Goal: Contribute content: Contribute content

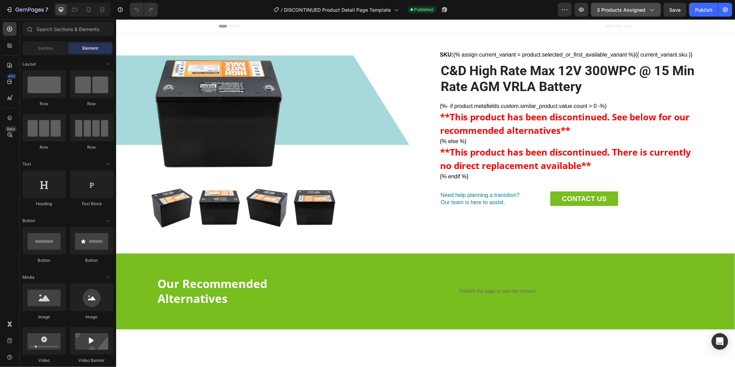
click at [633, 14] on button "3 products assigned" at bounding box center [626, 10] width 70 height 14
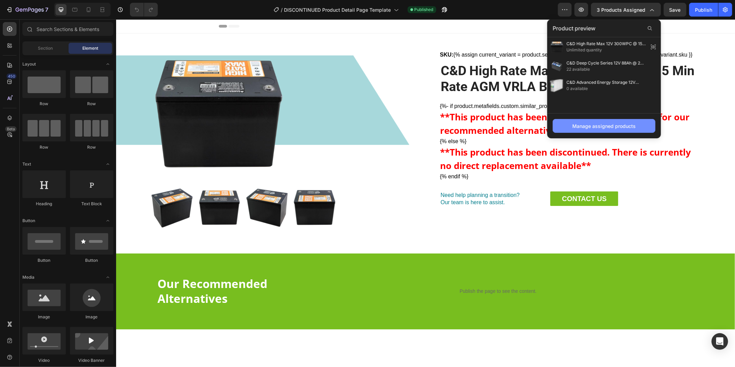
click at [603, 130] on button "Manage assigned products" at bounding box center [604, 126] width 103 height 14
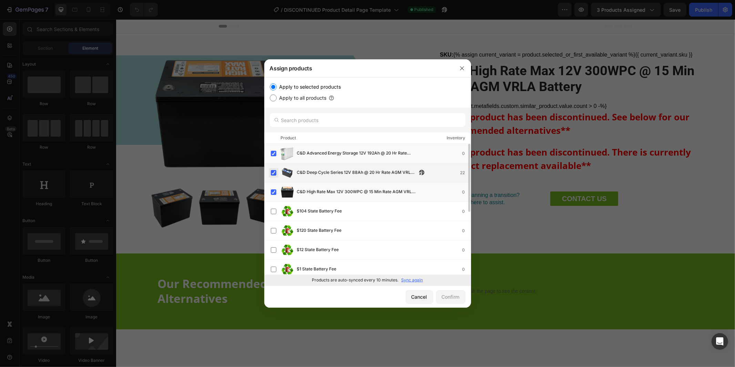
click at [274, 175] on label at bounding box center [274, 173] width 6 height 6
click at [274, 155] on label at bounding box center [274, 154] width 6 height 6
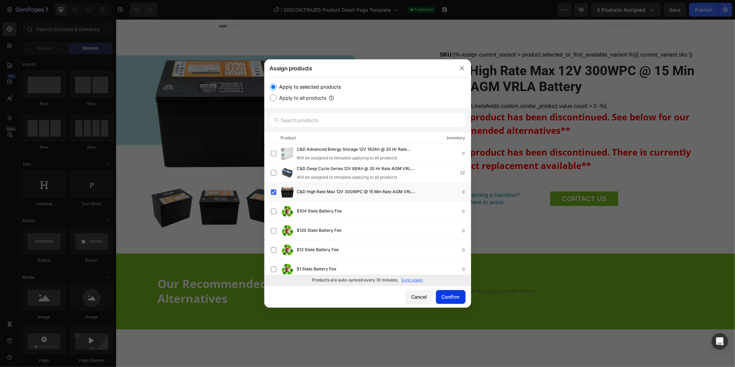
click at [447, 295] on div "Confirm" at bounding box center [451, 296] width 18 height 7
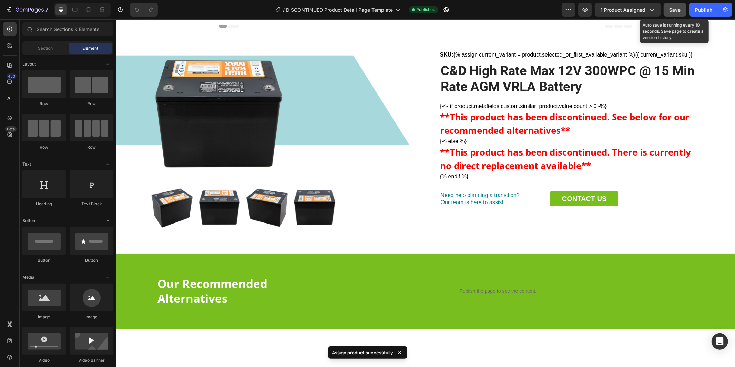
click at [672, 10] on span "Save" at bounding box center [674, 10] width 11 height 6
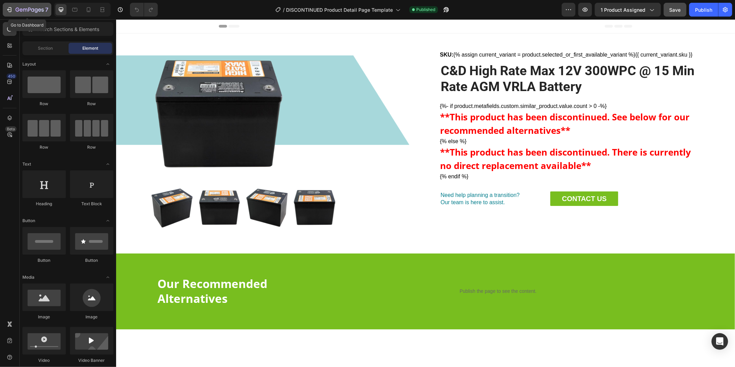
click at [24, 10] on icon "button" at bounding box center [30, 10] width 28 height 6
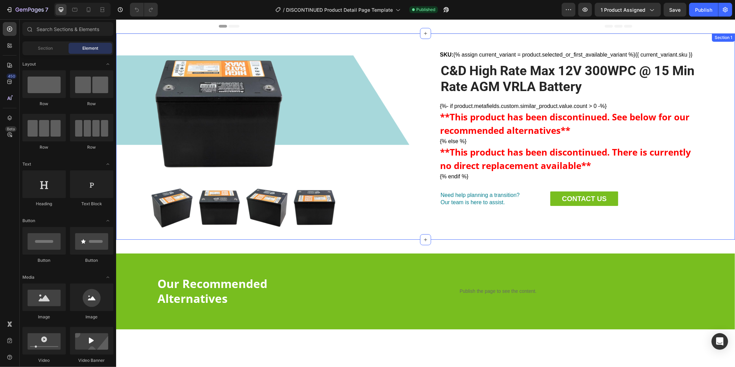
click at [119, 75] on div "Product Images SKU: {% assign current_variant = product.selected_or_first_avail…" at bounding box center [425, 136] width 619 height 206
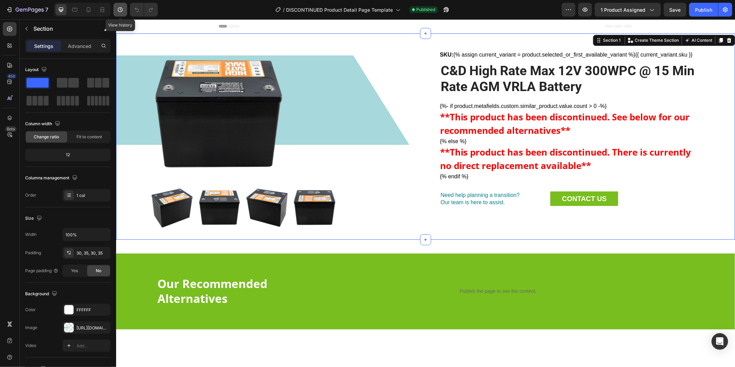
click at [122, 9] on icon "button" at bounding box center [120, 9] width 7 height 7
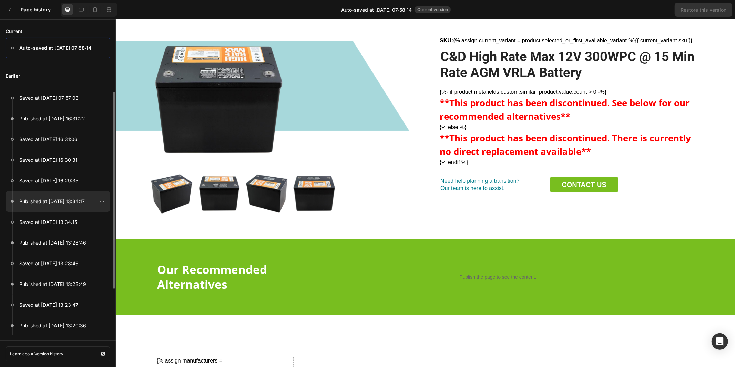
click at [42, 199] on p "Published at Aug 13, 13:34:17" at bounding box center [51, 201] width 65 height 8
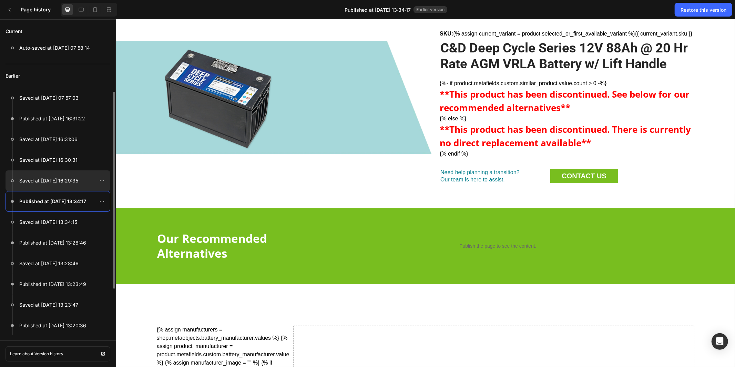
click at [62, 181] on p "Saved at Aug 27, 16:29:35" at bounding box center [48, 180] width 59 height 8
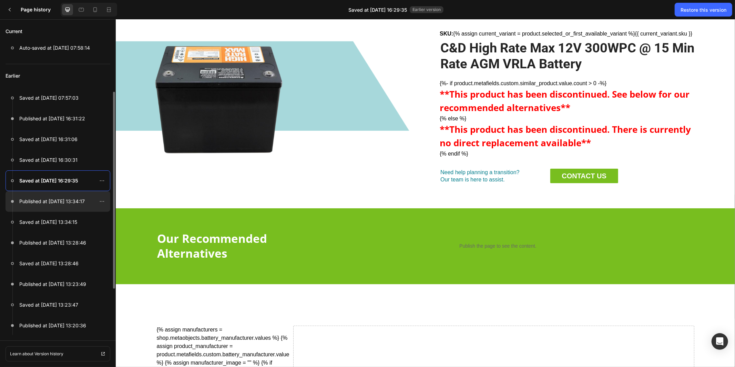
click at [57, 202] on p "Published at Aug 13, 13:34:17" at bounding box center [51, 201] width 65 height 8
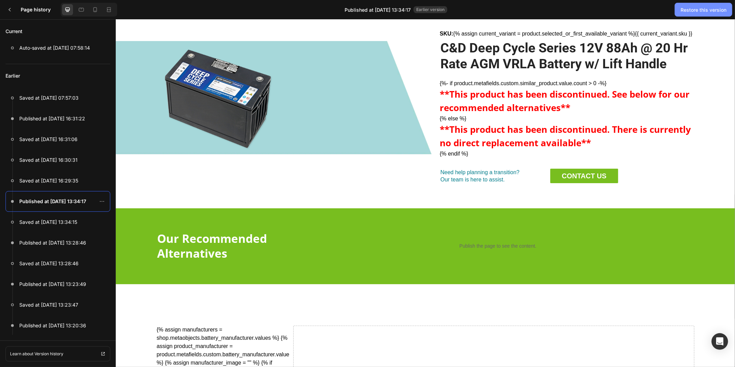
click at [703, 9] on div "Restore this version" at bounding box center [703, 9] width 46 height 7
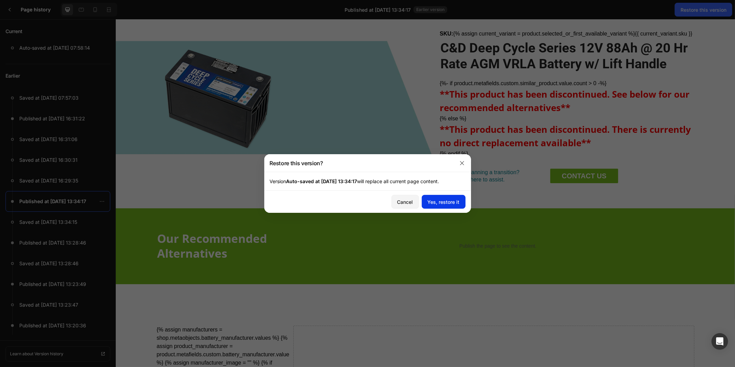
click at [451, 203] on div "Yes, restore it" at bounding box center [444, 201] width 32 height 7
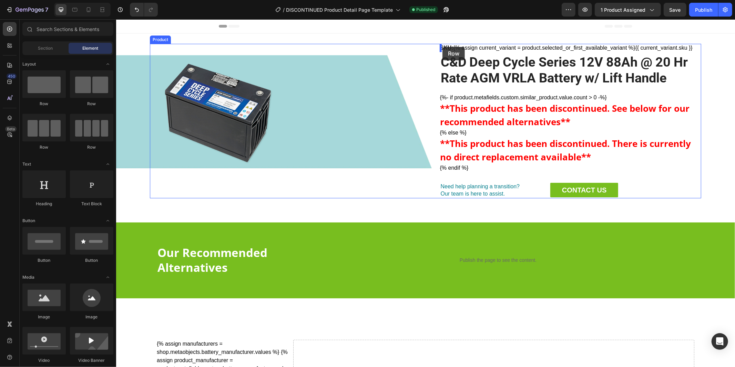
drag, startPoint x: 153, startPoint y: 113, endPoint x: 442, endPoint y: 47, distance: 297.0
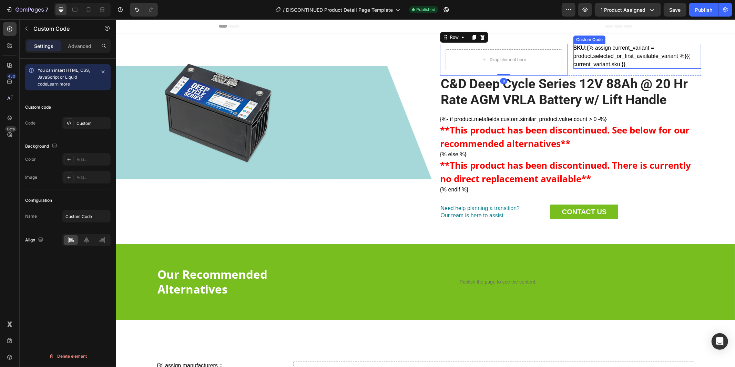
click at [625, 61] on div "SKU: {% assign current_variant = product.selected_or_first_available_variant %}…" at bounding box center [637, 55] width 128 height 25
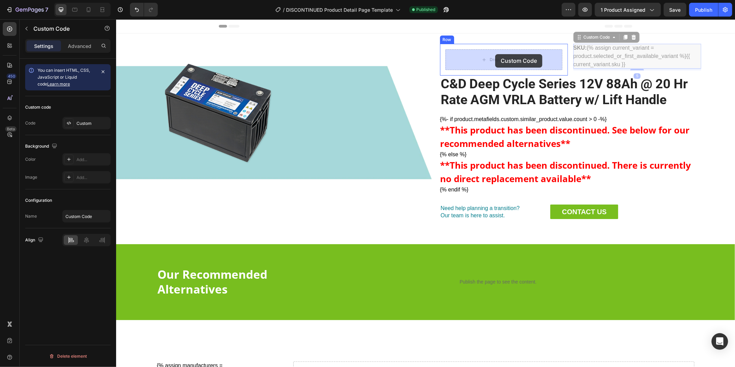
drag, startPoint x: 577, startPoint y: 36, endPoint x: 495, endPoint y: 54, distance: 84.5
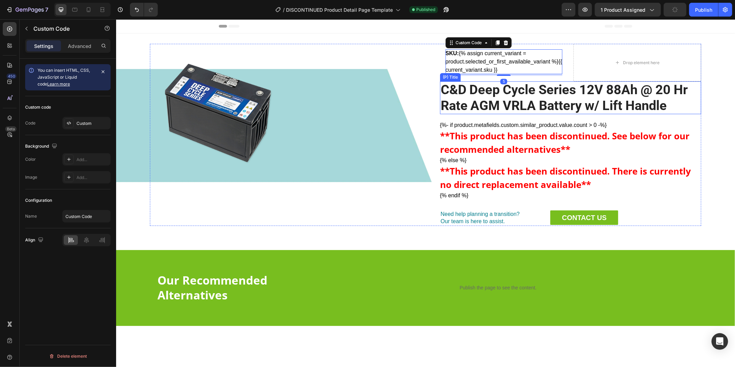
click at [501, 103] on h2 "C&D Deep Cycle Series 12V 88Ah @ 20 Hr Rate AGM VRLA Battery w/ Lift Handle" at bounding box center [570, 97] width 261 height 33
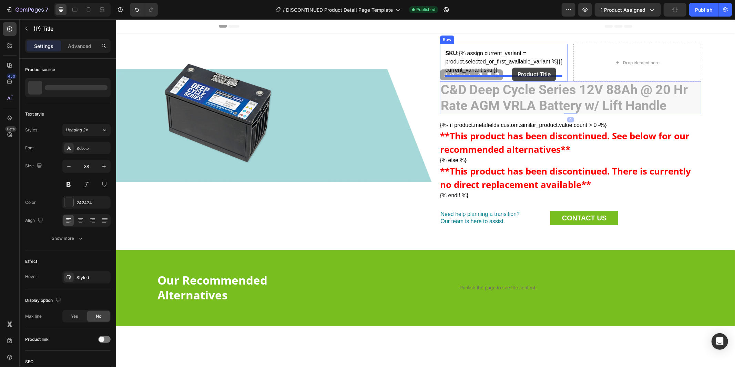
drag, startPoint x: 443, startPoint y: 74, endPoint x: 512, endPoint y: 67, distance: 69.3
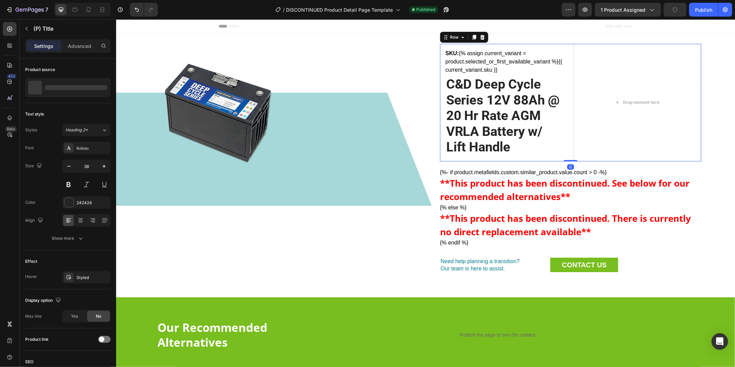
click at [569, 54] on div "SKU: {% assign current_variant = product.selected_or_first_available_variant %}…" at bounding box center [570, 101] width 261 height 117
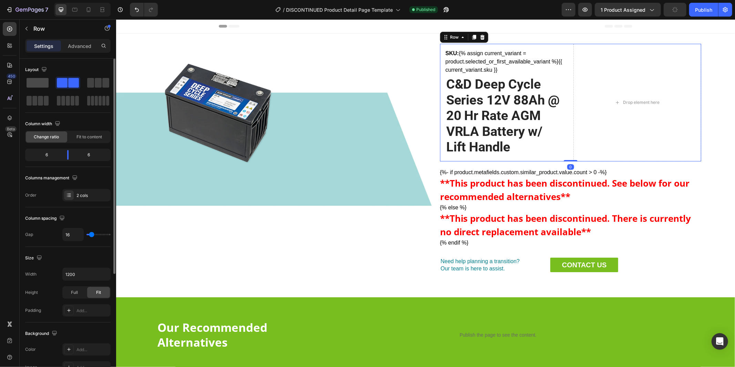
click at [46, 84] on span at bounding box center [38, 83] width 22 height 10
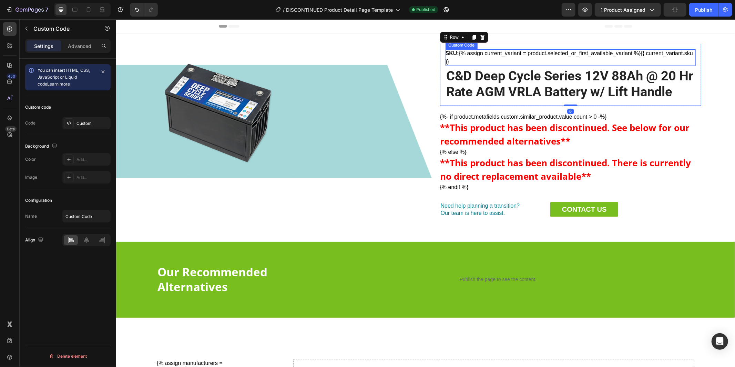
click at [489, 52] on div "SKU: {% assign current_variant = product.selected_or_first_available_variant %}…" at bounding box center [570, 57] width 250 height 17
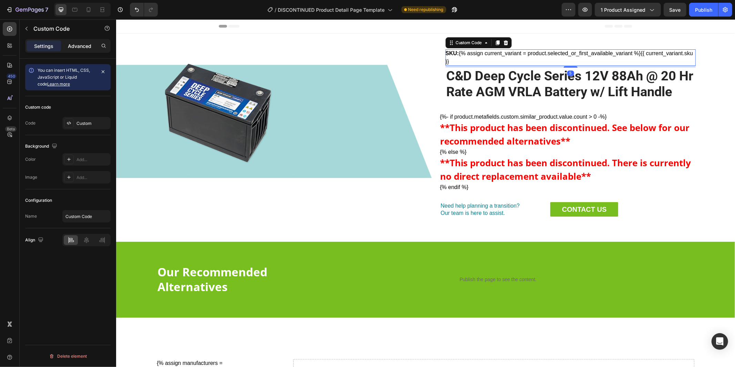
click at [76, 47] on p "Advanced" at bounding box center [79, 45] width 23 height 7
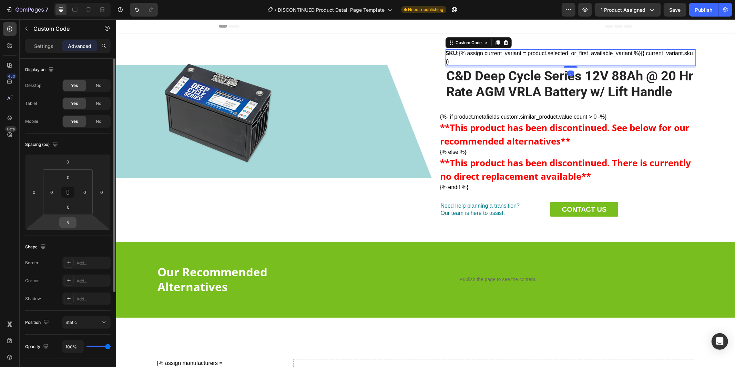
click at [72, 222] on input "5" at bounding box center [68, 222] width 14 height 10
type input "10"
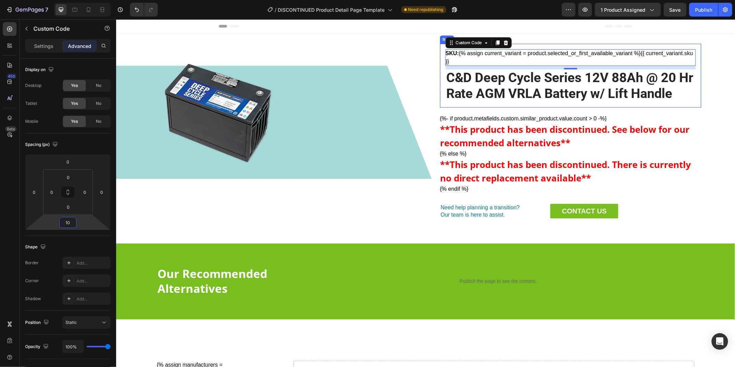
click at [441, 80] on div "SKU: {% assign current_variant = product.selected_or_first_available_variant %}…" at bounding box center [570, 75] width 261 height 64
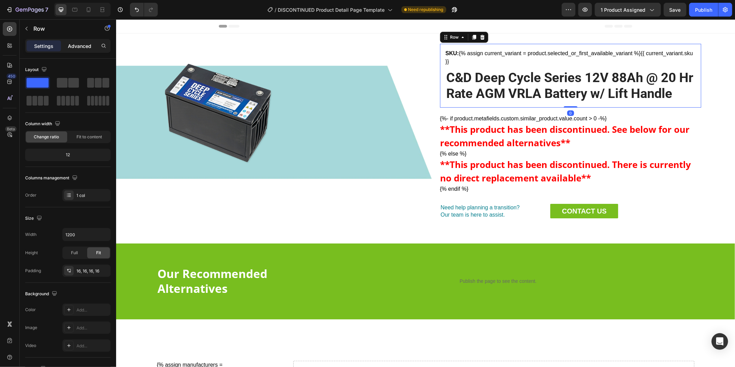
click at [79, 45] on p "Advanced" at bounding box center [79, 45] width 23 height 7
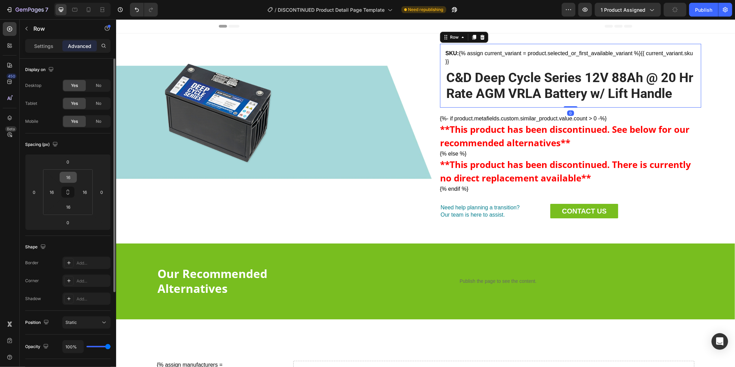
drag, startPoint x: 67, startPoint y: 194, endPoint x: 65, endPoint y: 182, distance: 12.5
click at [67, 194] on icon at bounding box center [68, 192] width 6 height 6
click at [71, 175] on input "16" at bounding box center [68, 177] width 14 height 10
type input "0"
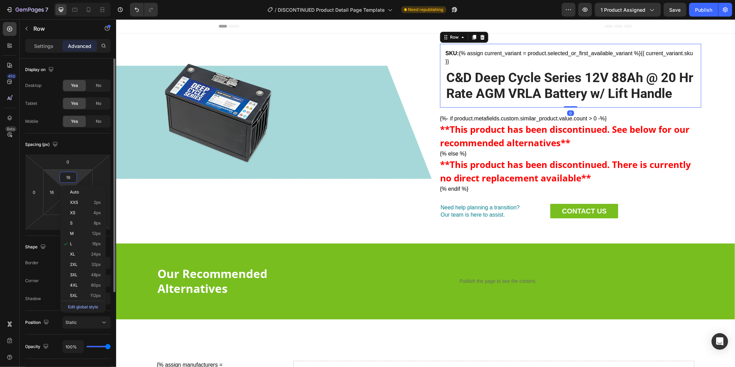
type input "0"
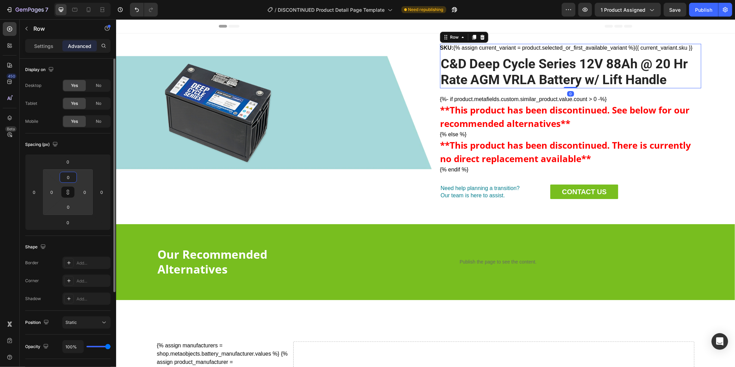
type input "0"
click at [85, 144] on div "Spacing (px)" at bounding box center [67, 144] width 85 height 11
click at [69, 191] on icon at bounding box center [68, 192] width 6 height 6
click at [69, 163] on input "0" at bounding box center [68, 161] width 14 height 10
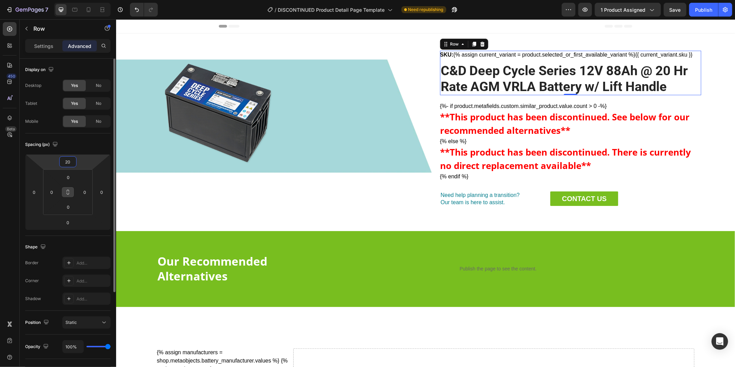
type input "20"
click at [100, 139] on div "Spacing (px)" at bounding box center [67, 144] width 85 height 11
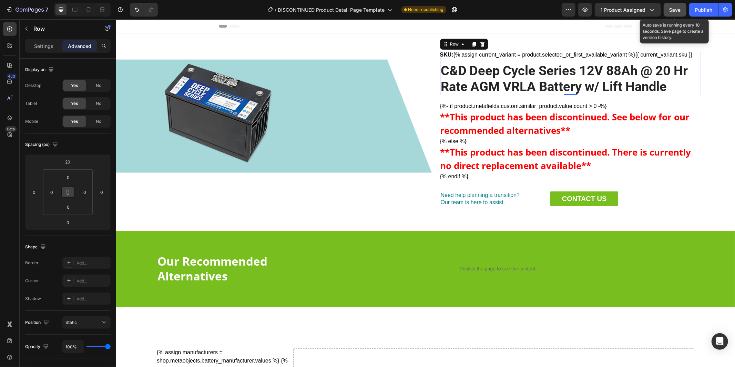
click at [673, 11] on span "Save" at bounding box center [674, 10] width 11 height 6
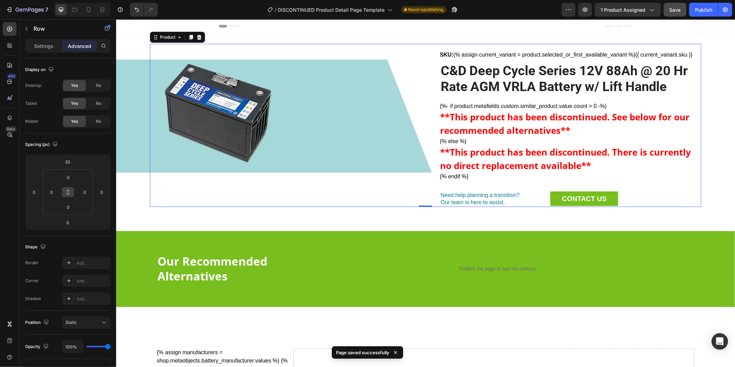
click at [428, 73] on div "Product Images SKU: {% assign current_variant = product.selected_or_first_avail…" at bounding box center [425, 124] width 551 height 163
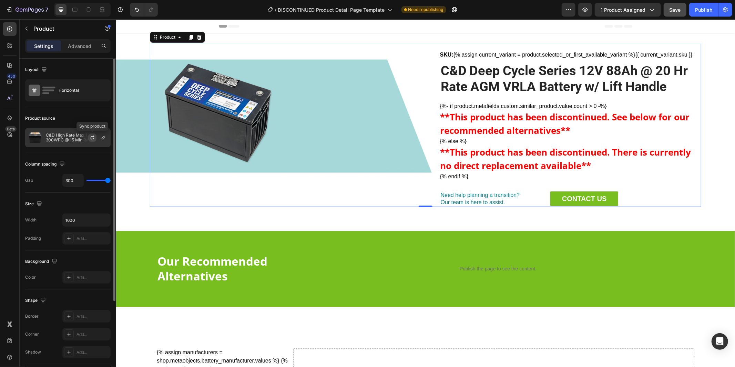
click at [92, 136] on icon "button" at bounding box center [93, 138] width 6 height 6
click at [60, 134] on p "C&D High Rate Max 12V 300WPC @ 15 Min Rate AGM VRLA Battery" at bounding box center [77, 138] width 62 height 10
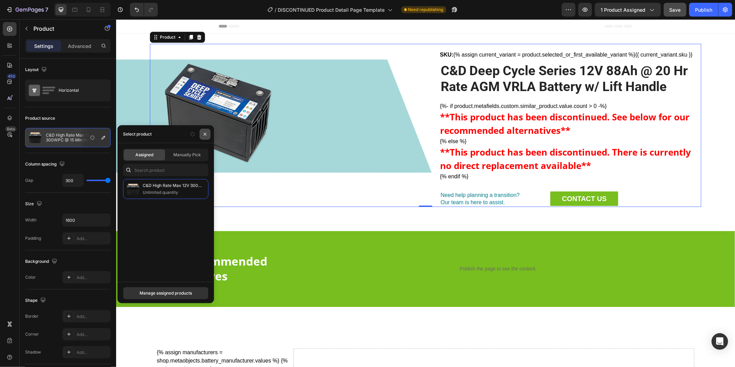
click at [206, 137] on button "button" at bounding box center [204, 134] width 11 height 11
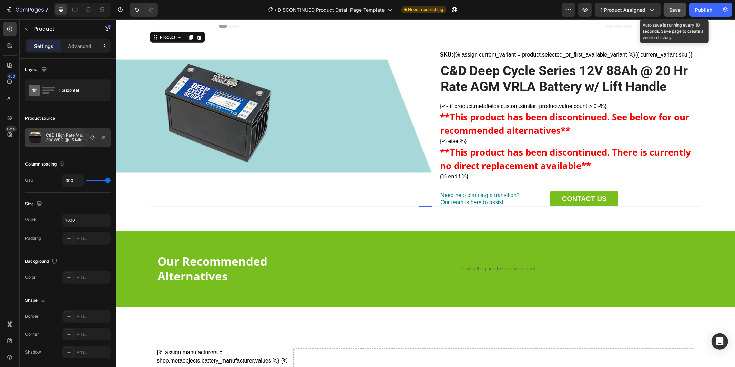
click at [675, 7] on span "Save" at bounding box center [674, 10] width 11 height 6
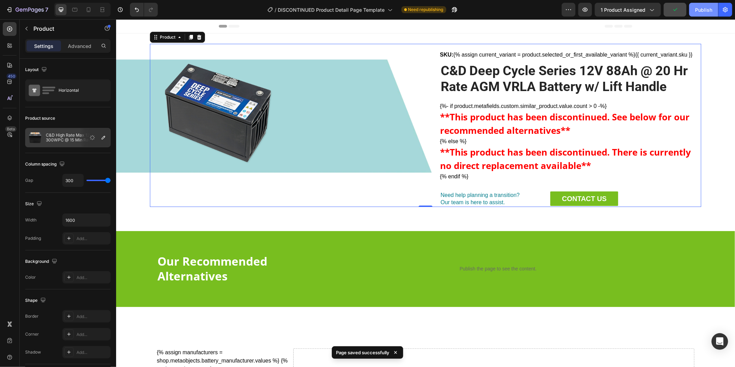
click at [700, 11] on div "Publish" at bounding box center [703, 9] width 17 height 7
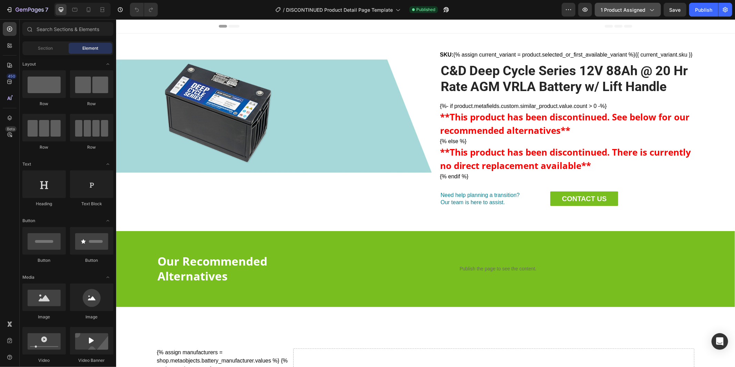
click at [627, 14] on button "1 product assigned" at bounding box center [628, 10] width 66 height 14
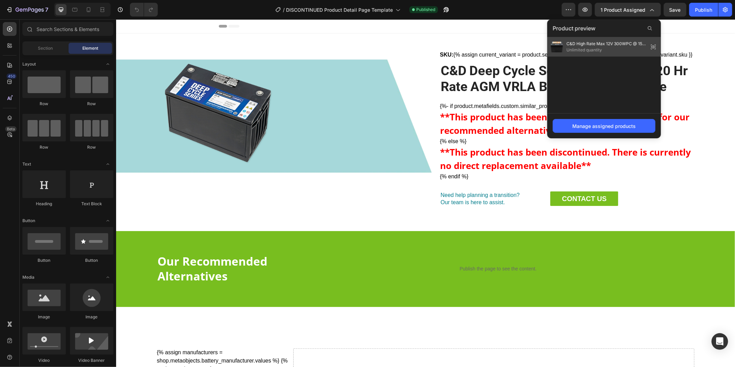
click at [585, 50] on span "Unlimited quantity" at bounding box center [605, 50] width 79 height 6
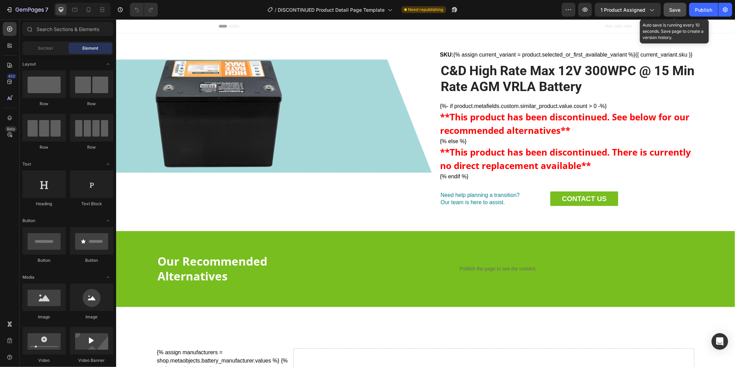
click at [671, 7] on span "Save" at bounding box center [674, 10] width 11 height 6
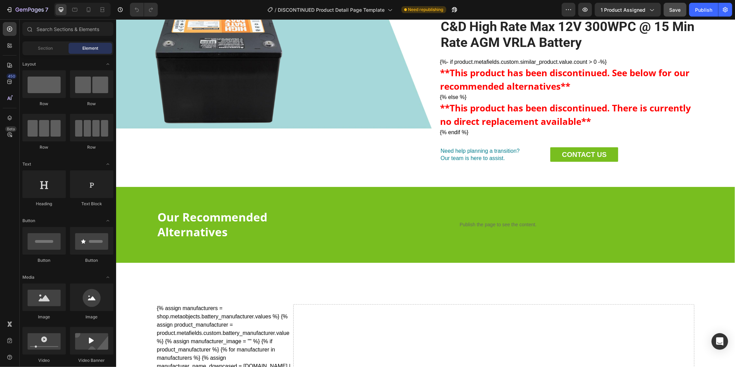
scroll to position [42, 0]
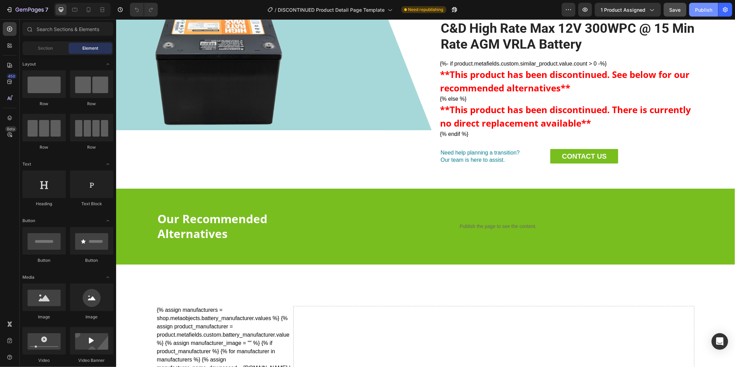
click at [702, 10] on div "Publish" at bounding box center [703, 9] width 17 height 7
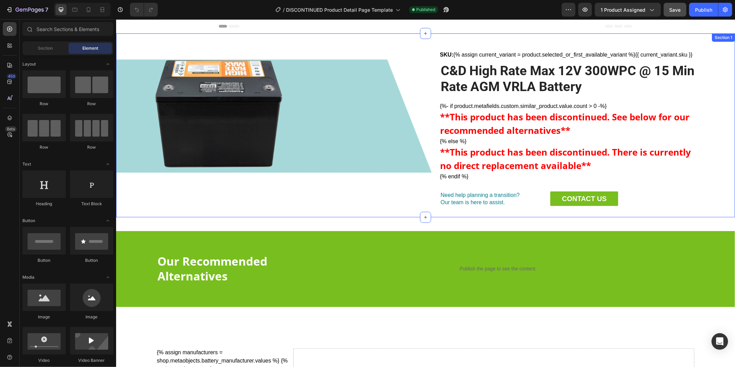
click at [131, 114] on div "Product Images SKU: {% assign current_variant = product.selected_or_first_avail…" at bounding box center [425, 124] width 595 height 163
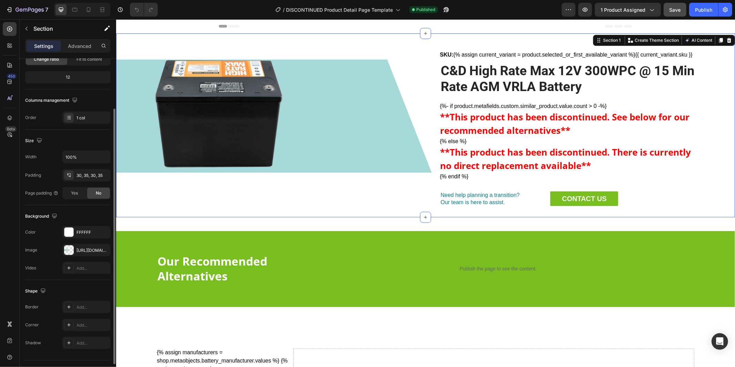
scroll to position [92, 0]
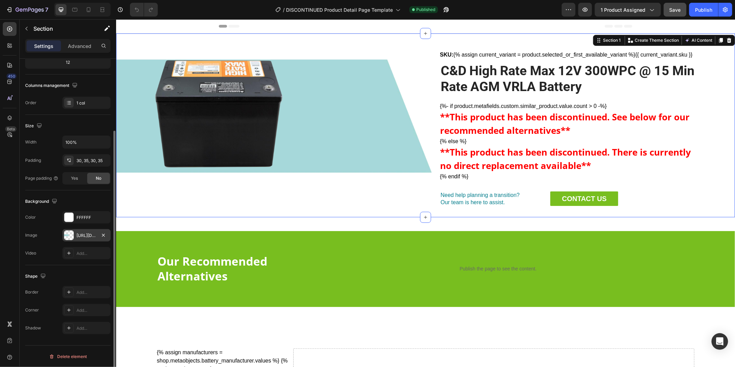
click at [77, 237] on div "https://cdn.shopify.com/s/files/1/0682/2159/9976/files/509919880565228346-af643…" at bounding box center [86, 235] width 20 height 6
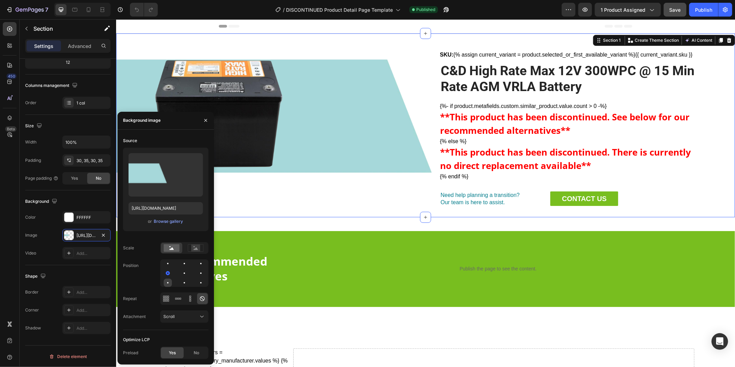
click at [180, 284] on div at bounding box center [184, 282] width 8 height 8
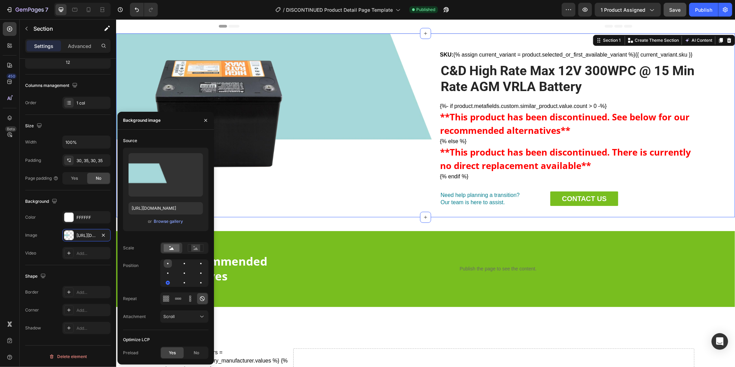
click at [180, 262] on div at bounding box center [184, 263] width 8 height 8
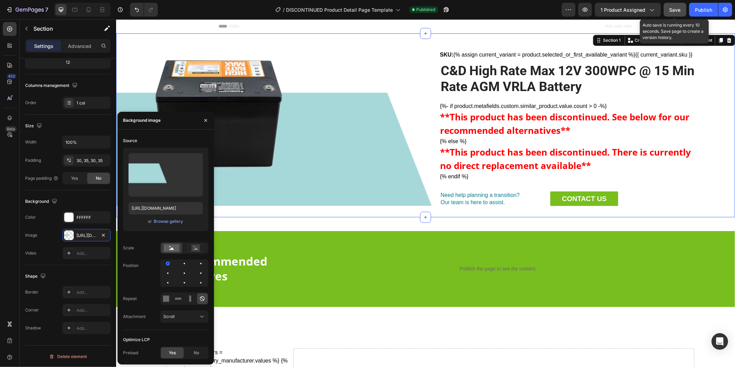
click at [675, 12] on span "Save" at bounding box center [674, 10] width 11 height 6
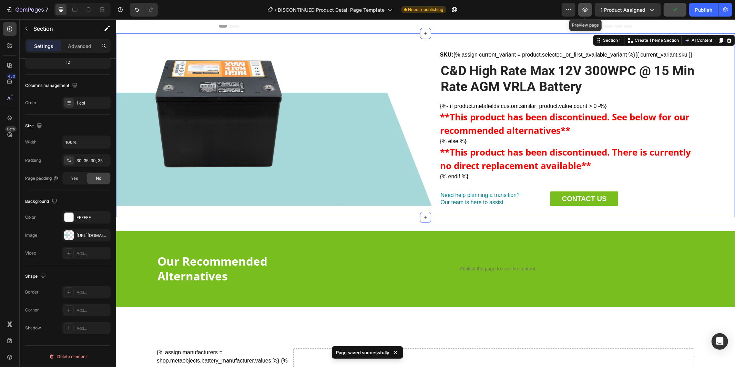
click at [588, 10] on icon "button" at bounding box center [585, 9] width 7 height 7
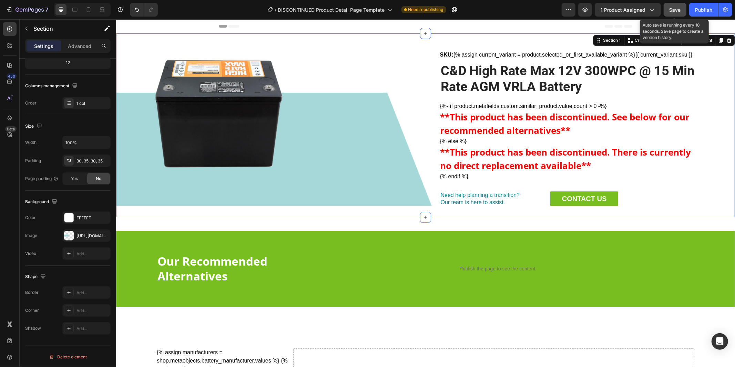
click at [676, 11] on span "Save" at bounding box center [674, 10] width 11 height 6
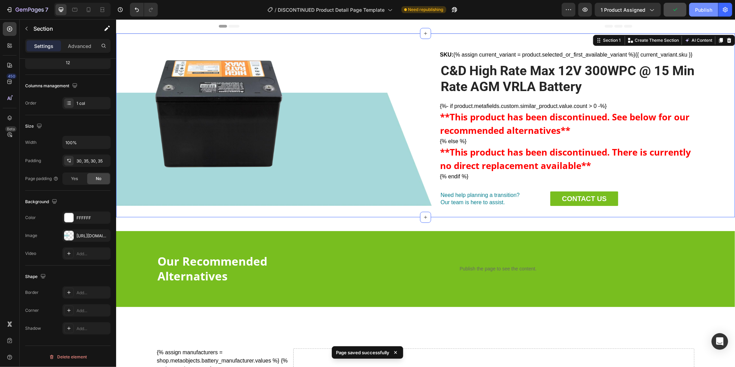
click at [704, 10] on div "Publish" at bounding box center [703, 9] width 17 height 7
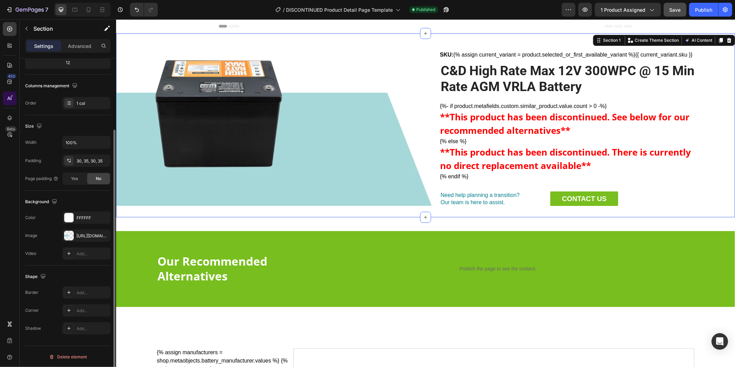
scroll to position [92, 0]
click at [77, 237] on div "https://cdn.shopify.com/s/files/1/0682/2159/9976/files/509919880565228346-af643…" at bounding box center [86, 236] width 20 height 6
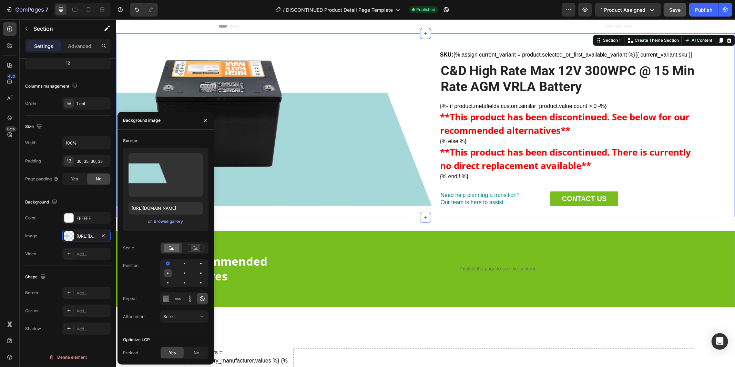
click at [180, 273] on div at bounding box center [184, 273] width 8 height 8
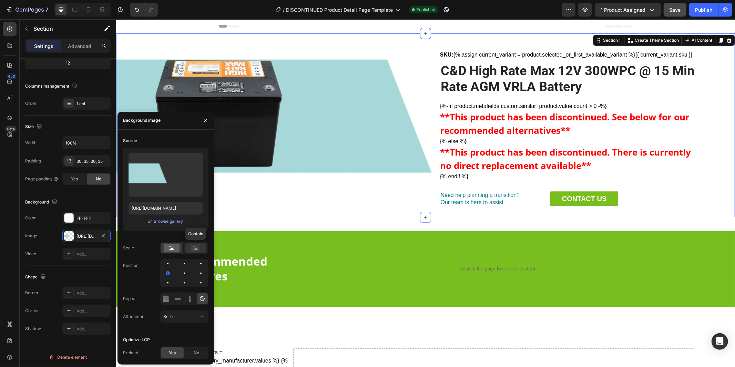
click at [197, 249] on icon at bounding box center [196, 248] width 4 height 2
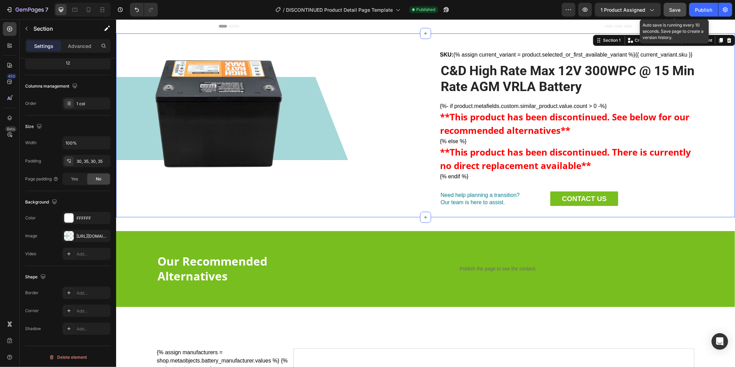
click at [676, 9] on span "Save" at bounding box center [674, 10] width 11 height 6
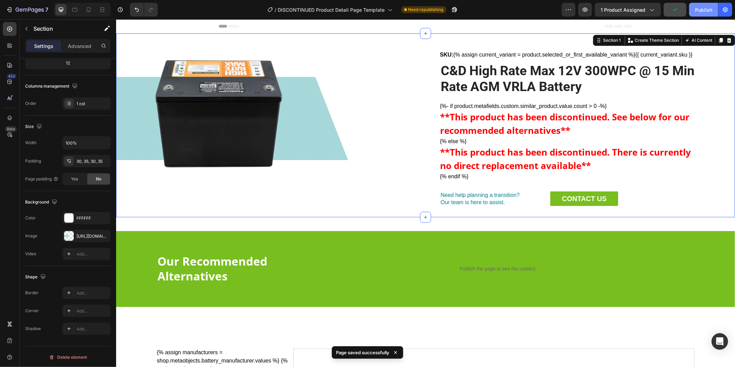
click at [702, 10] on div "Publish" at bounding box center [703, 9] width 17 height 7
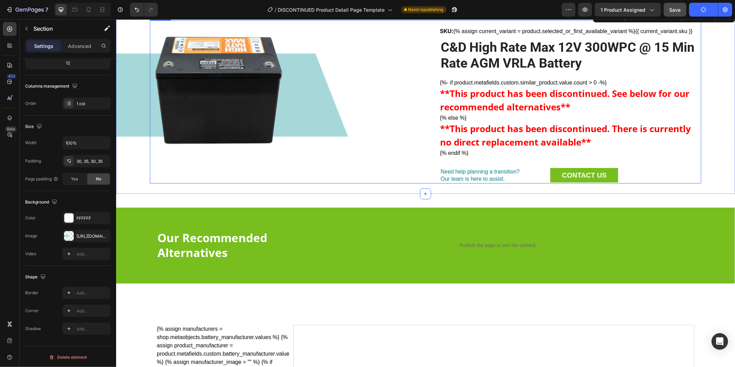
scroll to position [23, 0]
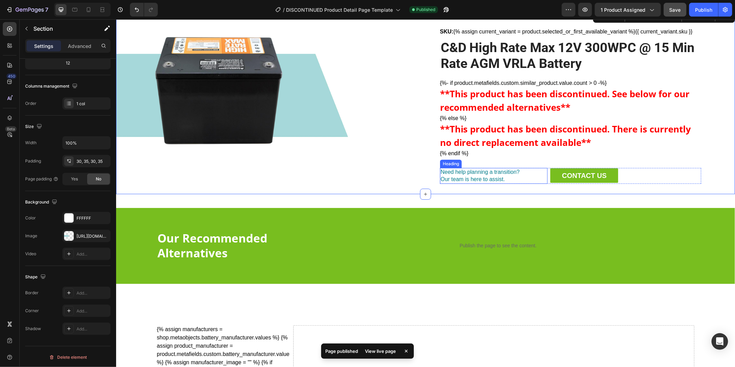
click at [502, 174] on h2 "Need help planning a transition? Our team is here to assist." at bounding box center [494, 175] width 108 height 16
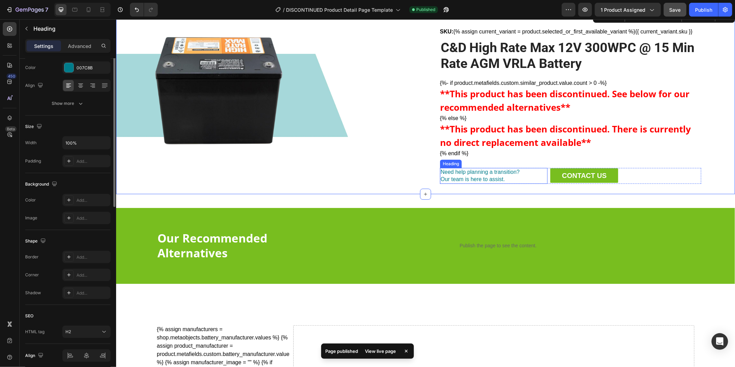
scroll to position [0, 0]
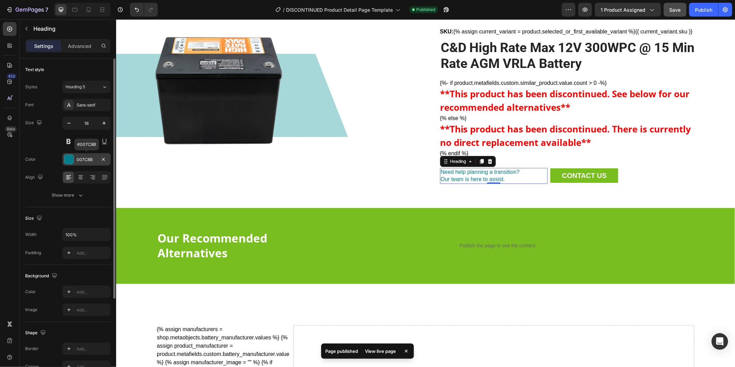
click at [89, 159] on div "007C8B" at bounding box center [86, 159] width 20 height 6
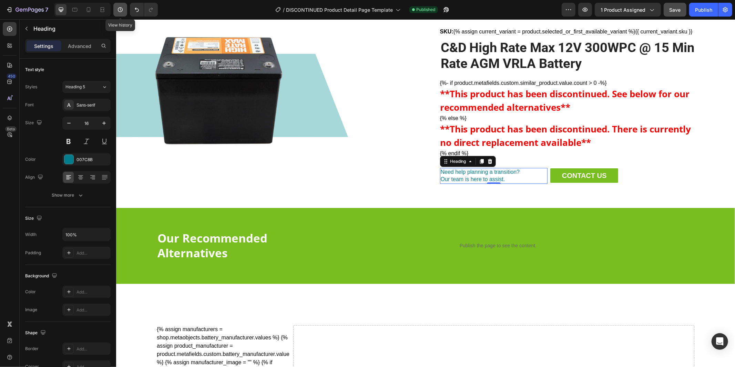
click at [126, 10] on button "button" at bounding box center [120, 10] width 14 height 14
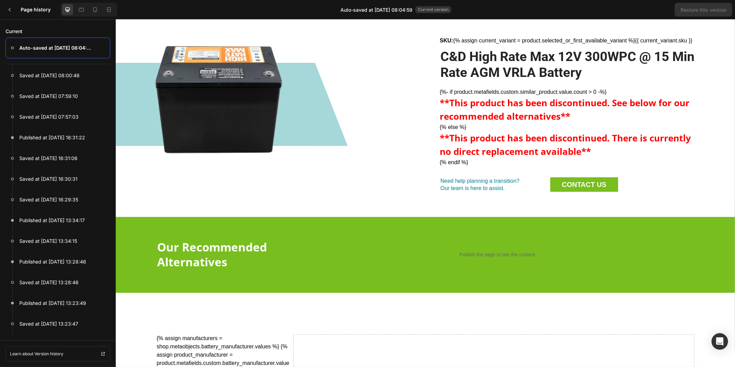
scroll to position [209, 0]
click at [8, 8] on icon at bounding box center [10, 10] width 6 height 6
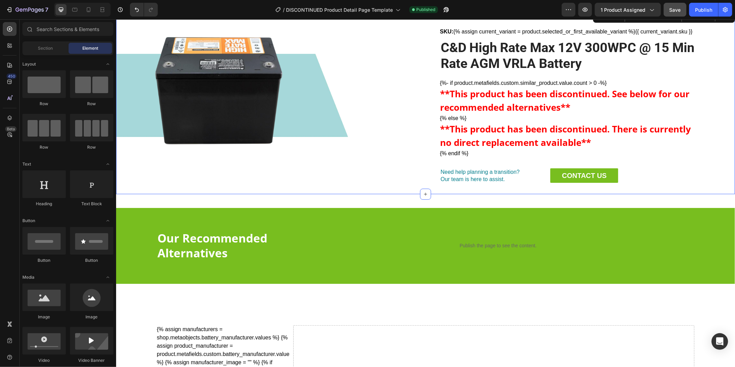
click at [132, 104] on div "Product Images SKU: {% assign current_variant = product.selected_or_first_avail…" at bounding box center [425, 101] width 595 height 163
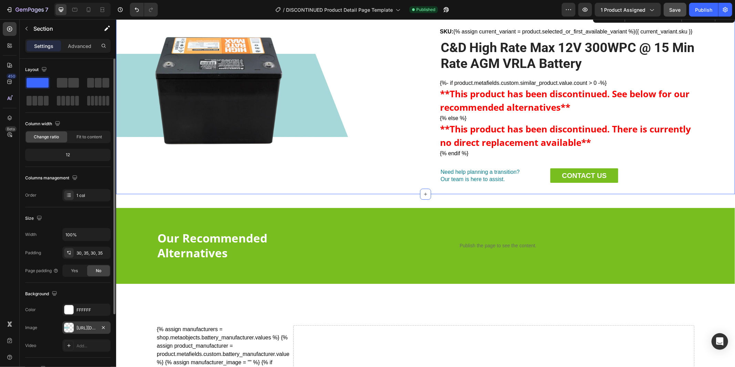
click at [78, 329] on div "https://cdn.shopify.com/s/files/1/0682/2159/9976/files/509919880565228346-af643…" at bounding box center [86, 328] width 20 height 6
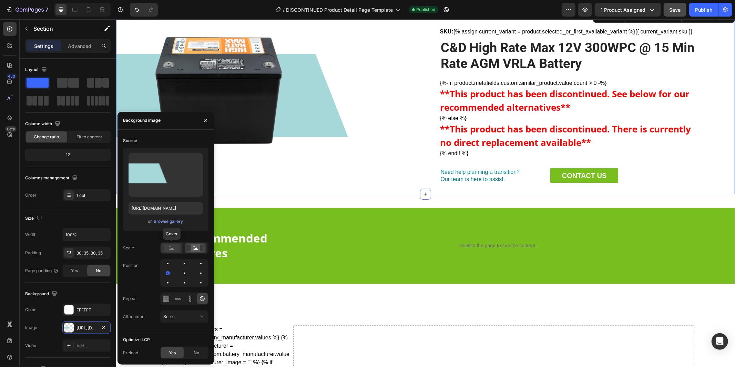
click at [177, 249] on rect at bounding box center [172, 248] width 16 height 8
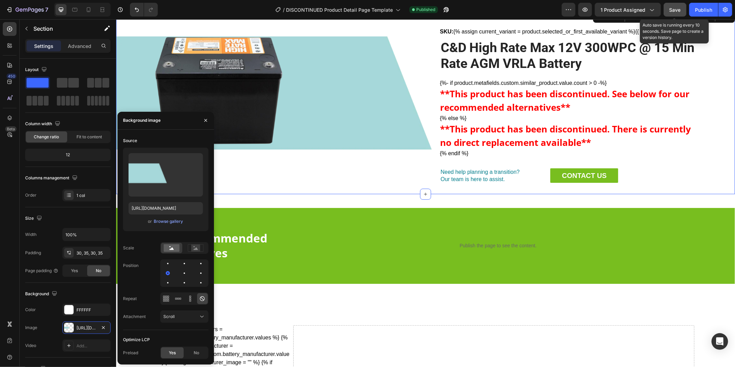
click at [674, 13] on div "Save" at bounding box center [674, 9] width 11 height 7
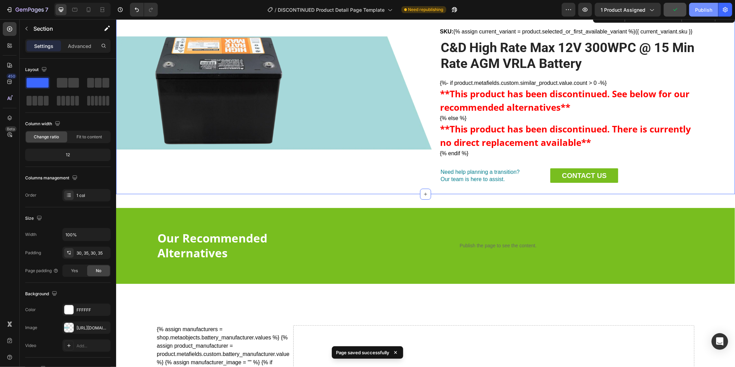
click at [704, 7] on div "Publish" at bounding box center [703, 9] width 17 height 7
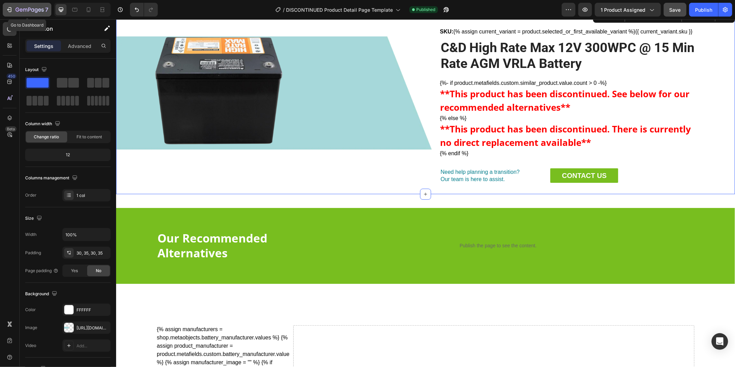
click at [37, 12] on icon "button" at bounding box center [36, 10] width 3 height 4
